Goal: Task Accomplishment & Management: Manage account settings

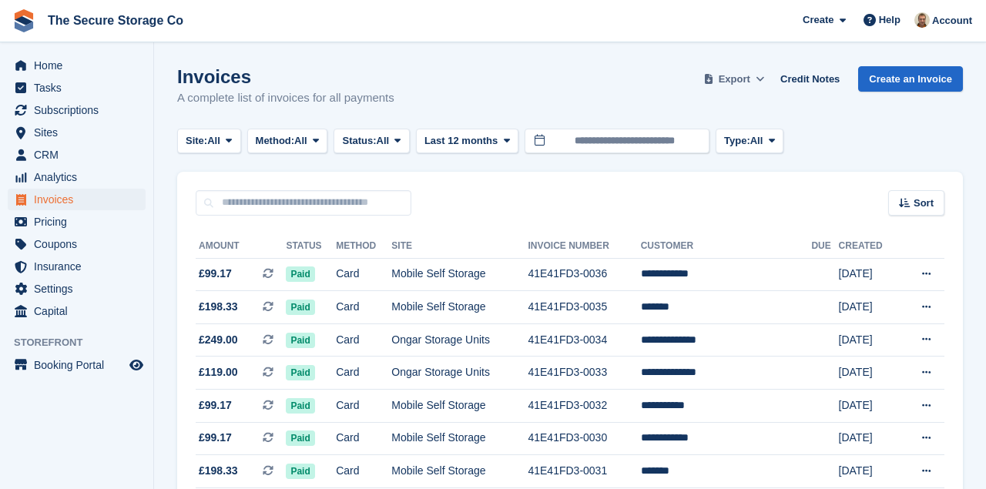
click at [750, 82] on span "Export" at bounding box center [734, 79] width 32 height 15
click at [764, 81] on icon at bounding box center [759, 79] width 8 height 10
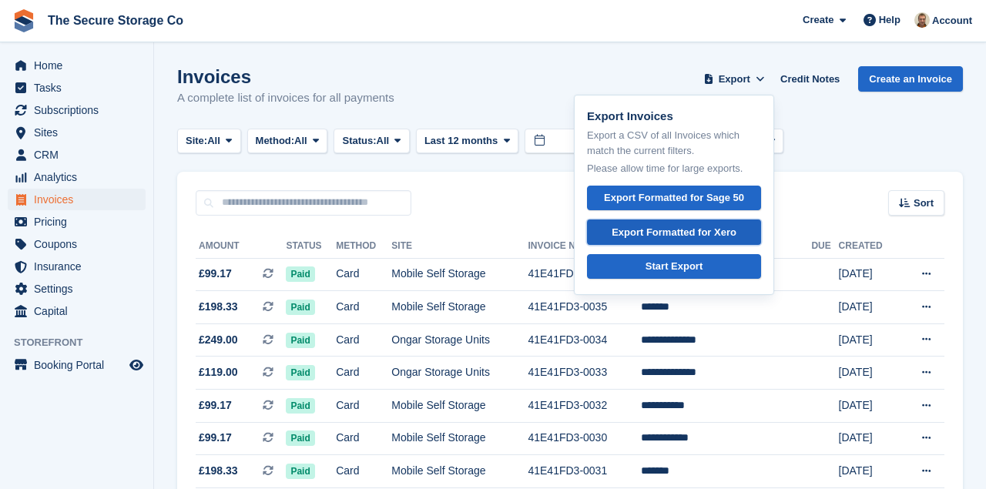
click at [714, 234] on div "Export Formatted for Xero" at bounding box center [673, 232] width 125 height 15
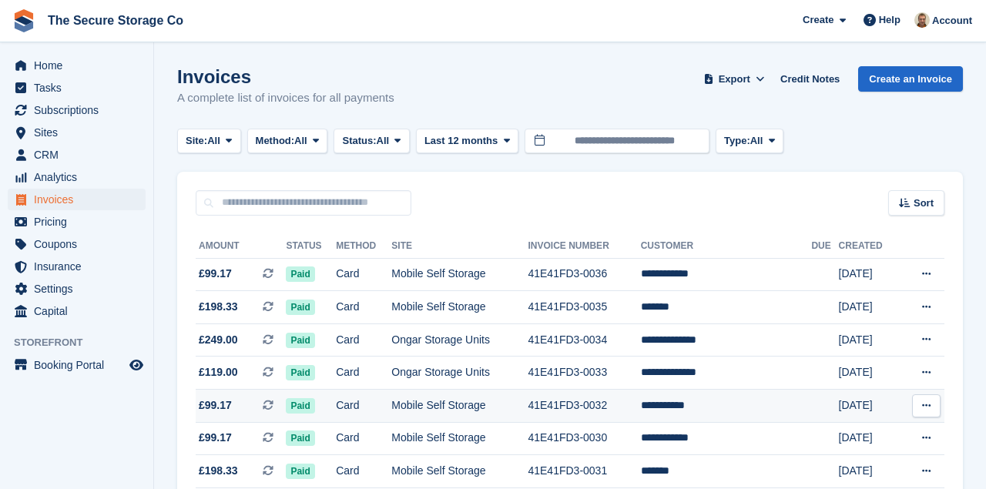
click at [219, 404] on span "£99.17" at bounding box center [215, 405] width 33 height 16
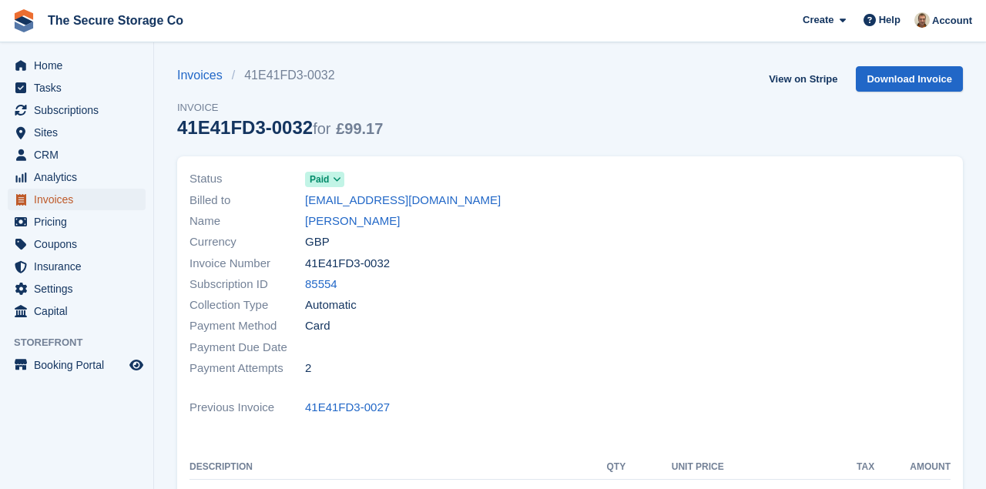
click at [116, 194] on span "Invoices" at bounding box center [80, 200] width 92 height 22
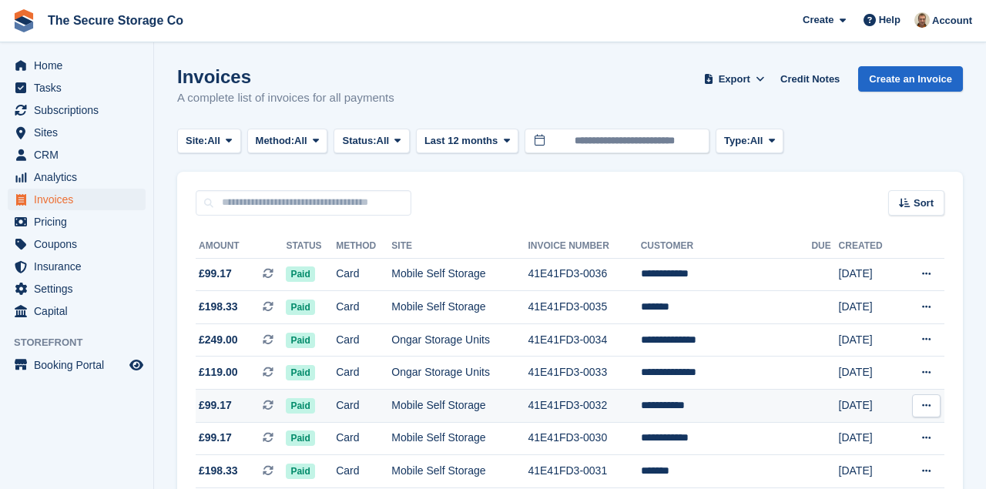
click at [923, 413] on button at bounding box center [926, 405] width 28 height 23
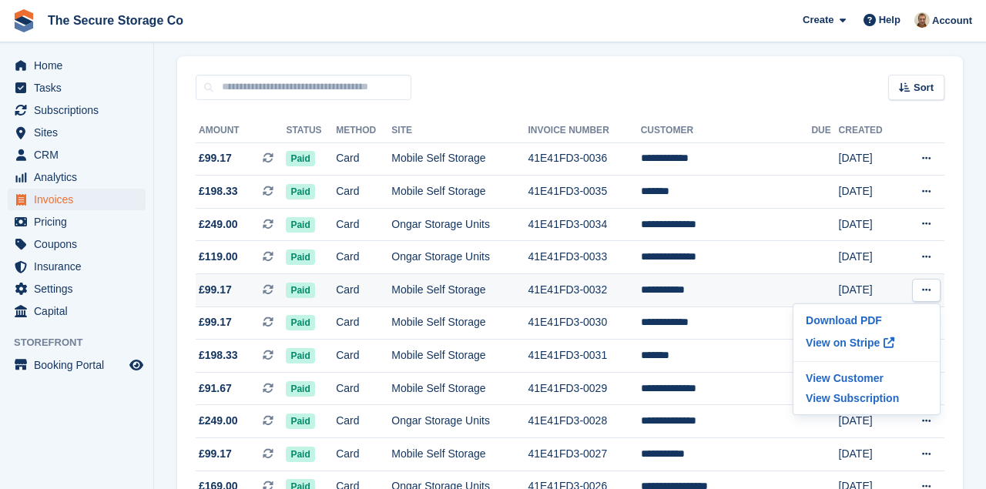
scroll to position [116, 0]
click at [892, 401] on p "View Subscription" at bounding box center [866, 397] width 134 height 20
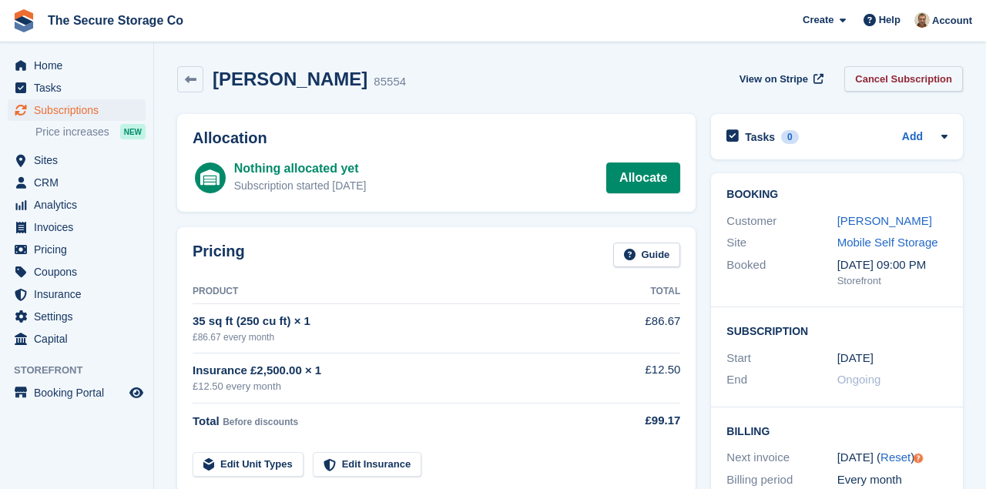
click at [896, 67] on link "Cancel Subscription" at bounding box center [903, 78] width 119 height 25
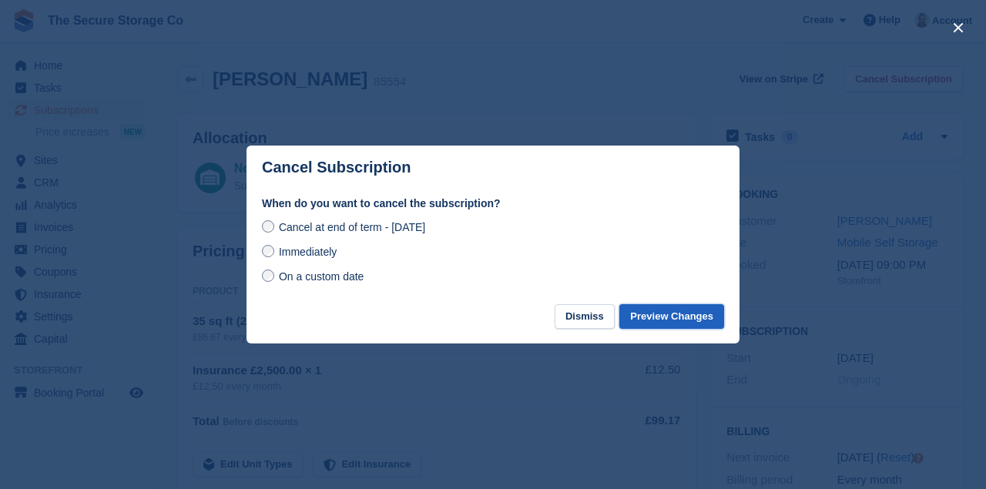
click at [648, 315] on button "Preview Changes" at bounding box center [671, 316] width 105 height 25
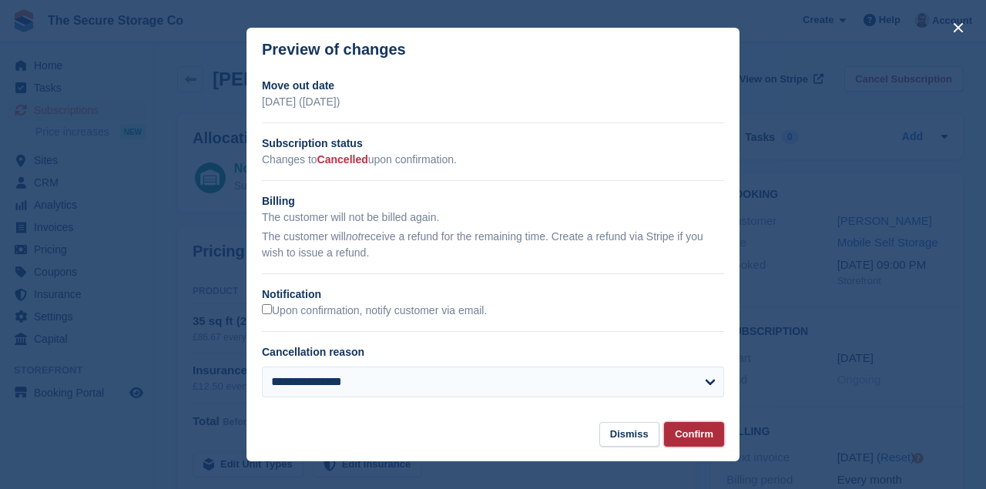
click at [697, 435] on button "Confirm" at bounding box center [694, 434] width 60 height 25
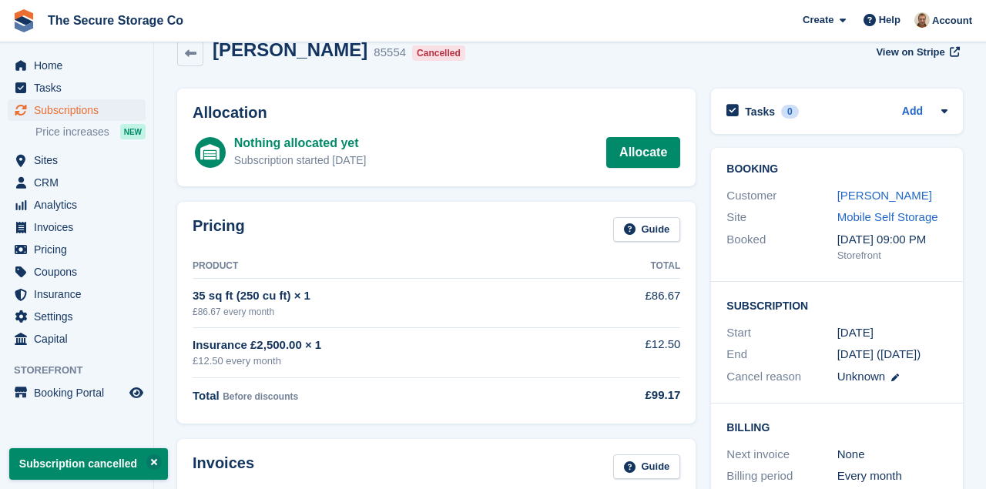
scroll to position [19, 0]
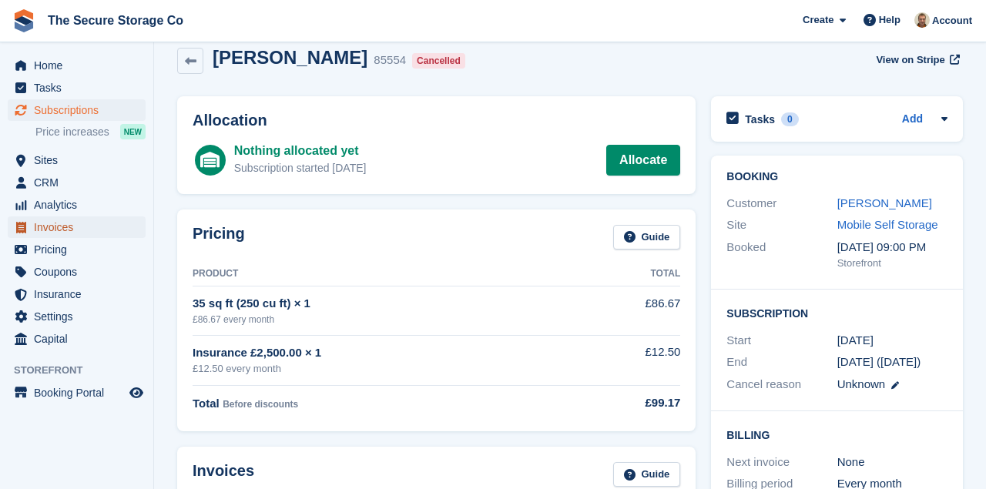
click at [53, 227] on span "Invoices" at bounding box center [80, 227] width 92 height 22
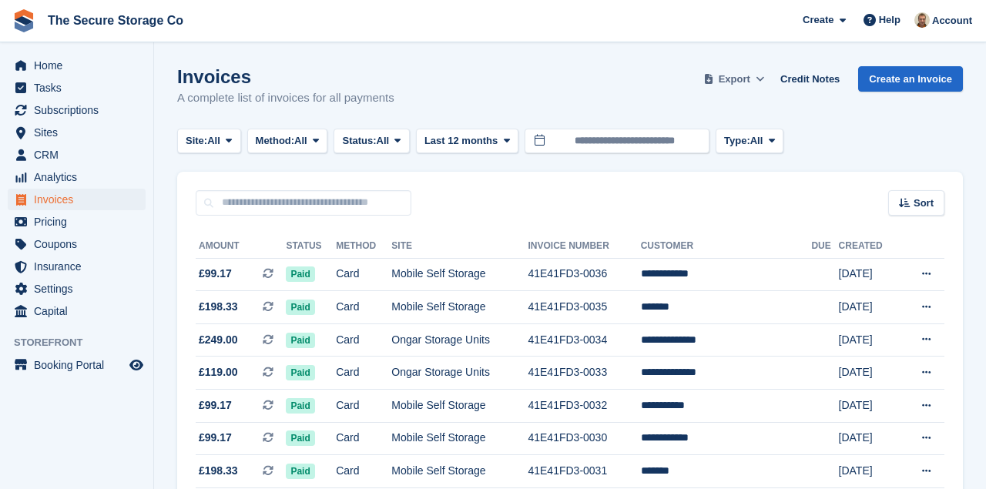
click at [750, 75] on span "Export" at bounding box center [734, 79] width 32 height 15
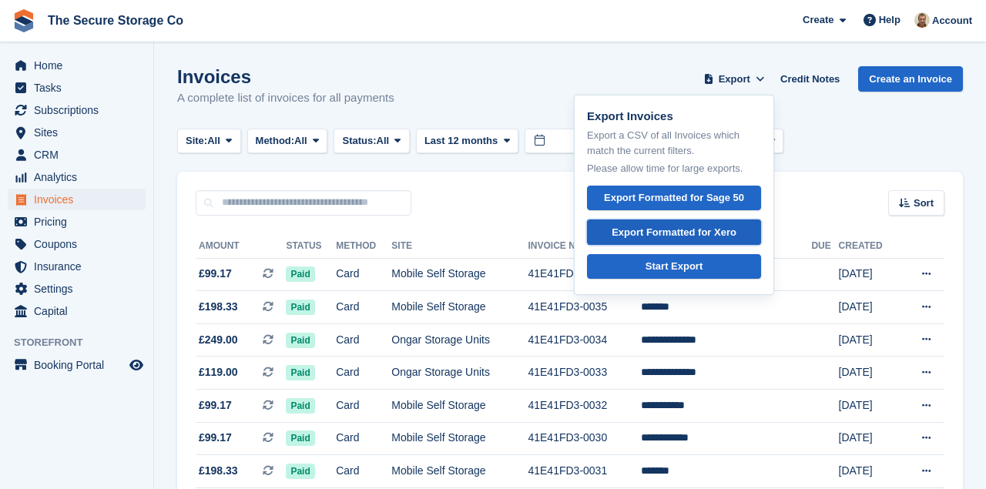
click at [693, 235] on div "Export Formatted for Xero" at bounding box center [673, 232] width 125 height 15
